Goal: Find specific page/section: Find specific page/section

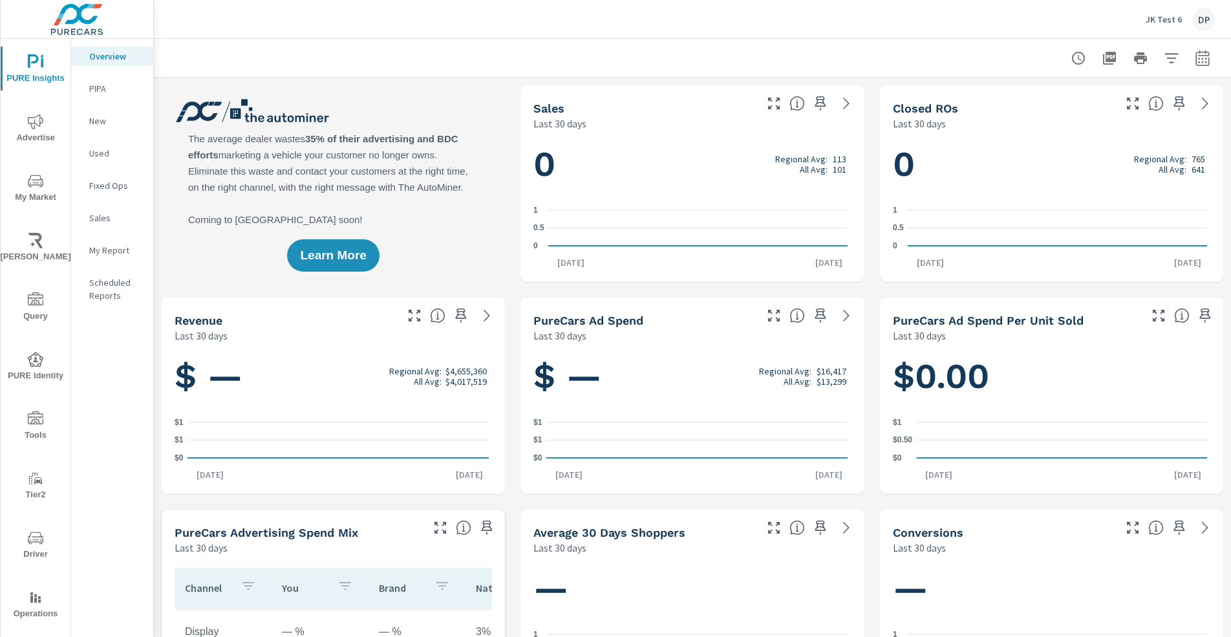
scroll to position [1, 0]
click at [32, 605] on span "Operations" at bounding box center [36, 606] width 62 height 32
